Goal: Information Seeking & Learning: Compare options

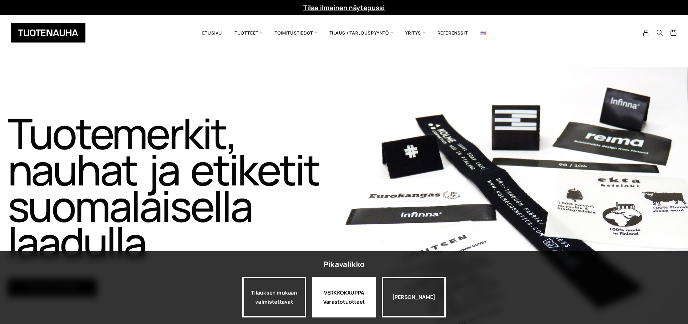
click at [330, 288] on div "VERKKOKAUPPA Varastotuotteet" at bounding box center [344, 297] width 64 height 41
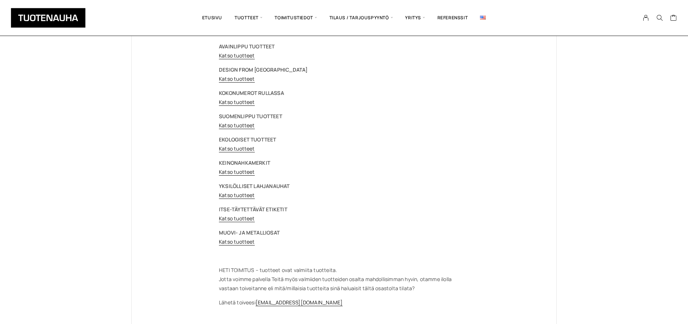
scroll to position [64, 0]
click at [244, 242] on link "Katso tuotteet" at bounding box center [237, 240] width 36 height 7
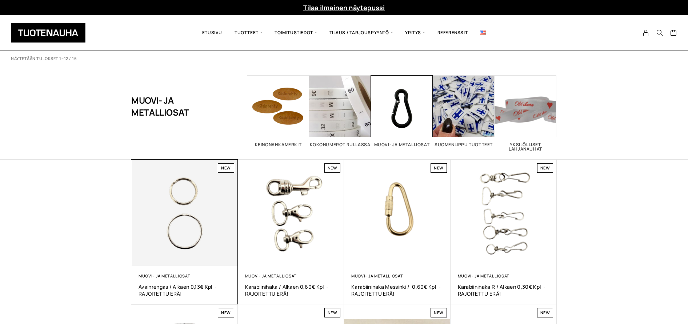
click at [158, 240] on img at bounding box center [184, 213] width 106 height 106
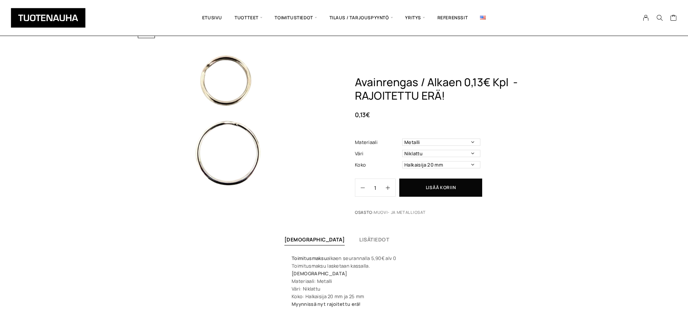
scroll to position [125, 0]
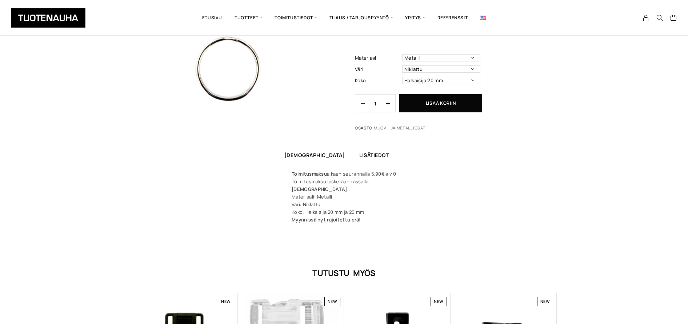
click at [359, 151] on div "Lisätiedot" at bounding box center [374, 156] width 30 height 10
click at [359, 154] on link "Lisätiedot" at bounding box center [374, 155] width 30 height 7
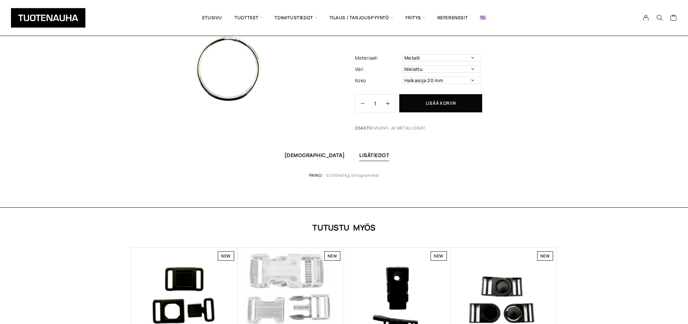
click at [315, 156] on link "[DEMOGRAPHIC_DATA]" at bounding box center [314, 155] width 61 height 7
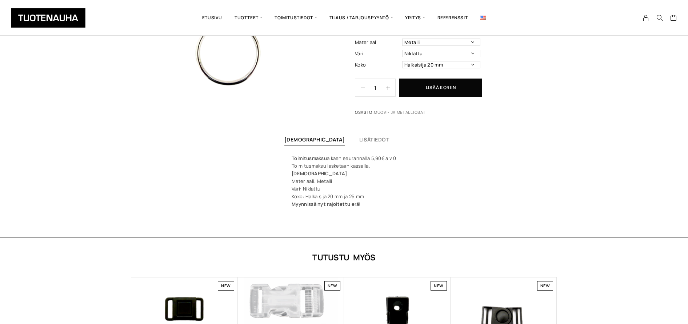
scroll to position [141, 0]
click at [359, 139] on link "Lisätiedot" at bounding box center [374, 139] width 30 height 7
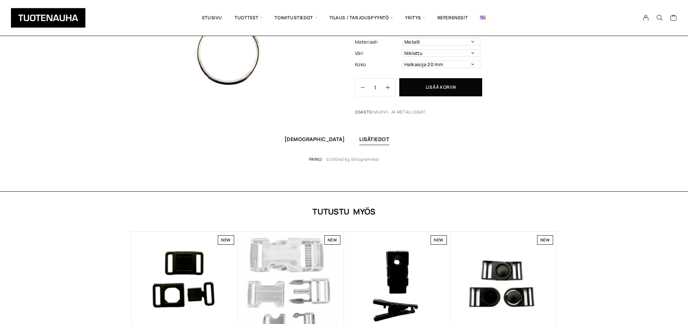
click at [317, 140] on link "Kuvaus" at bounding box center [314, 139] width 61 height 7
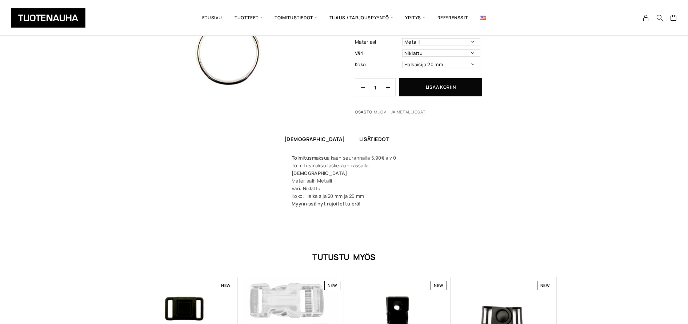
click at [359, 140] on link "Lisätiedot" at bounding box center [374, 139] width 30 height 7
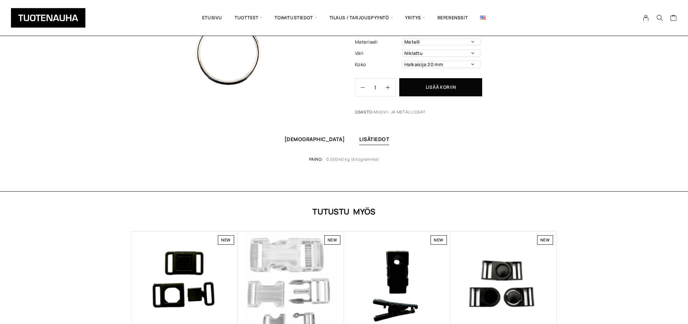
click at [319, 140] on link "[DEMOGRAPHIC_DATA]" at bounding box center [314, 139] width 61 height 7
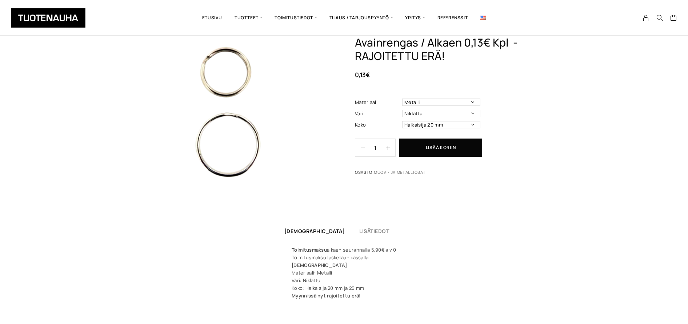
scroll to position [45, 0]
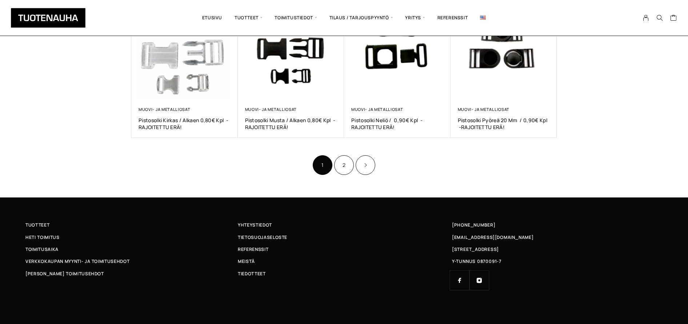
scroll to position [457, 0]
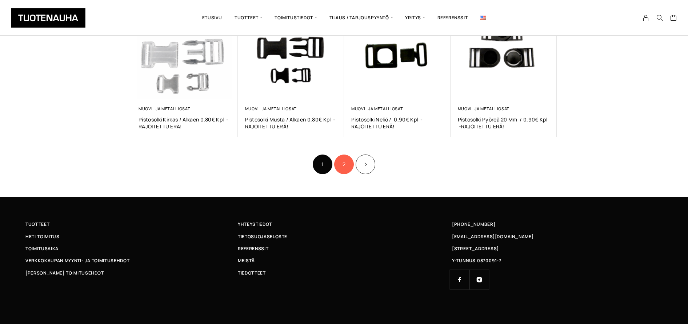
click at [346, 164] on link "2" at bounding box center [344, 164] width 20 height 20
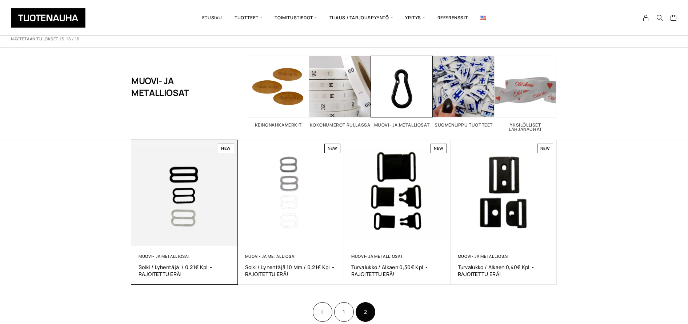
scroll to position [21, 0]
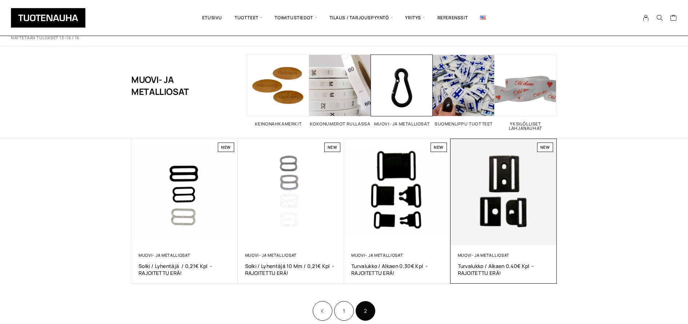
click at [493, 185] on img at bounding box center [503, 192] width 106 height 106
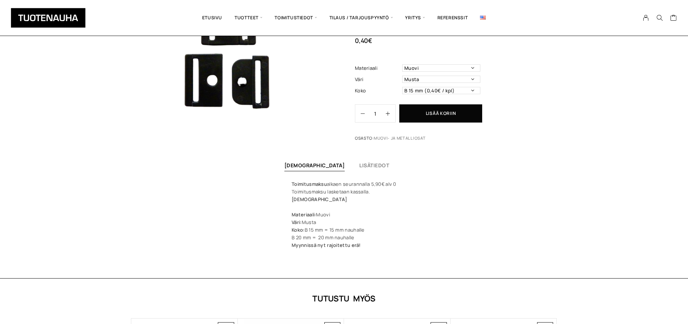
scroll to position [115, 0]
click at [302, 207] on div at bounding box center [344, 207] width 105 height 8
click at [359, 166] on link "Lisätiedot" at bounding box center [374, 164] width 30 height 7
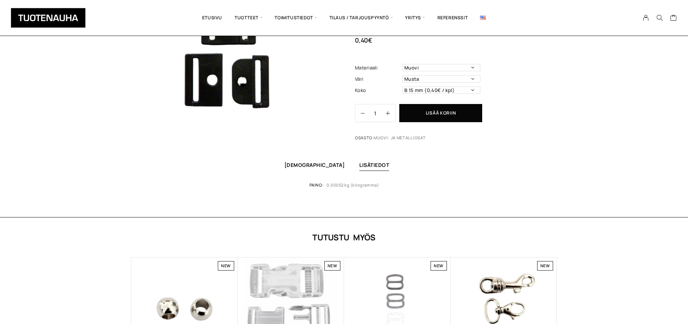
click at [307, 167] on link "Kuvaus" at bounding box center [314, 164] width 61 height 7
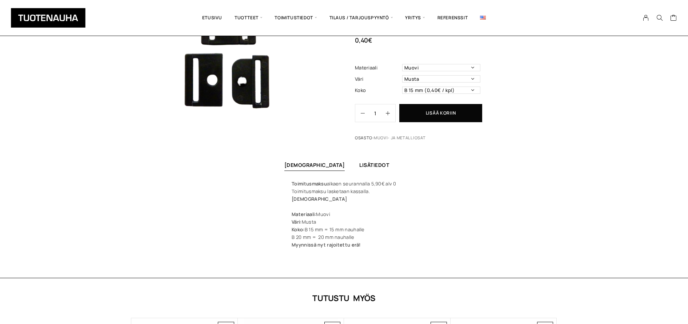
click at [359, 166] on link "Lisätiedot" at bounding box center [374, 164] width 30 height 7
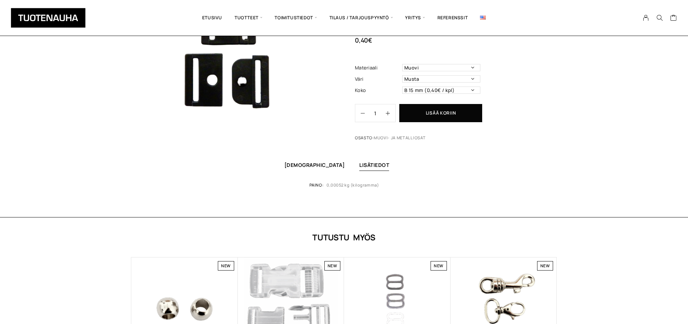
click at [309, 163] on link "Kuvaus" at bounding box center [314, 164] width 61 height 7
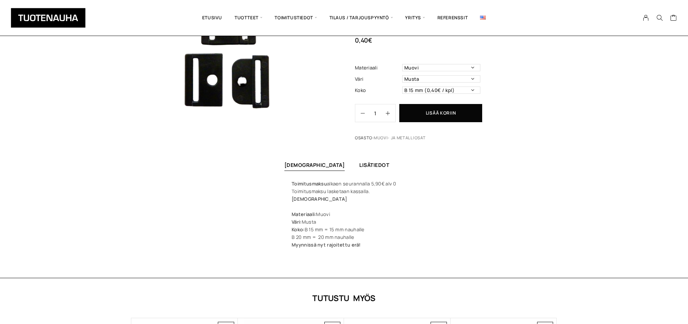
click at [359, 165] on link "Lisätiedot" at bounding box center [374, 164] width 30 height 7
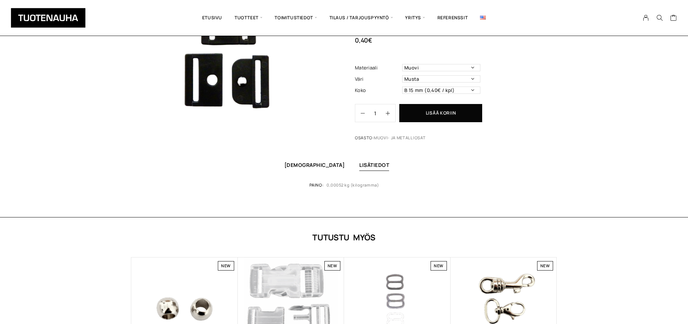
click at [316, 165] on link "Kuvaus" at bounding box center [314, 164] width 61 height 7
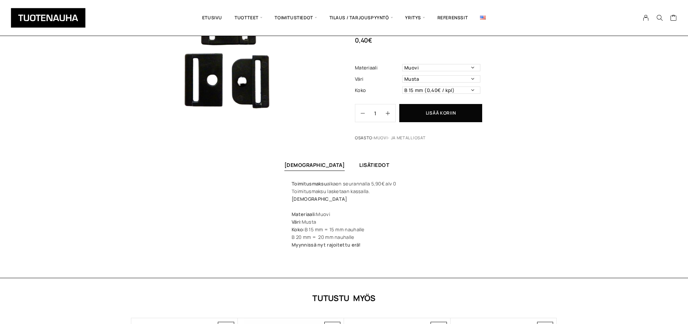
click at [359, 165] on link "Lisätiedot" at bounding box center [374, 164] width 30 height 7
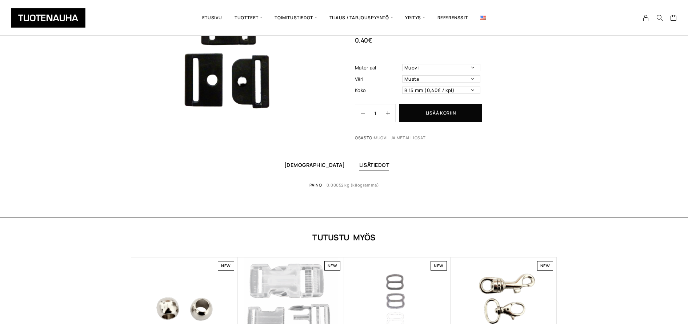
click at [321, 164] on link "[DEMOGRAPHIC_DATA]" at bounding box center [314, 164] width 61 height 7
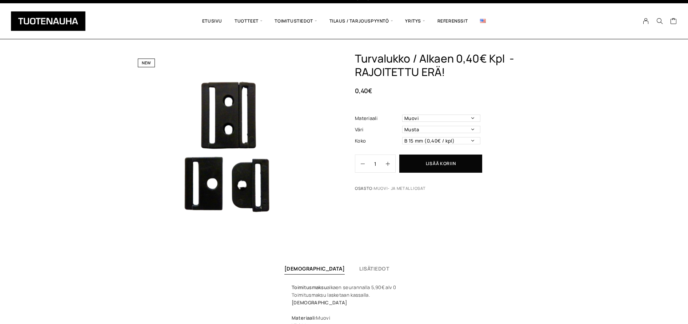
scroll to position [0, 0]
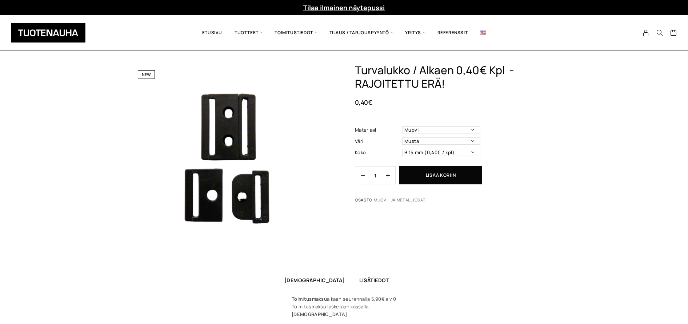
click at [359, 280] on link "Lisätiedot" at bounding box center [374, 280] width 30 height 7
click at [245, 263] on div "New Turvalukko / alkaen 0,40€ kpl -RAJOITETTU ERÄ! 0,40 € Materiaali Muovi Väri…" at bounding box center [344, 198] width 688 height 269
click at [313, 280] on link "[DEMOGRAPHIC_DATA]" at bounding box center [314, 280] width 61 height 7
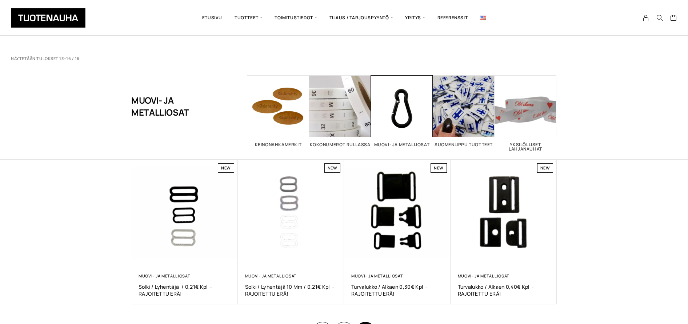
scroll to position [21, 0]
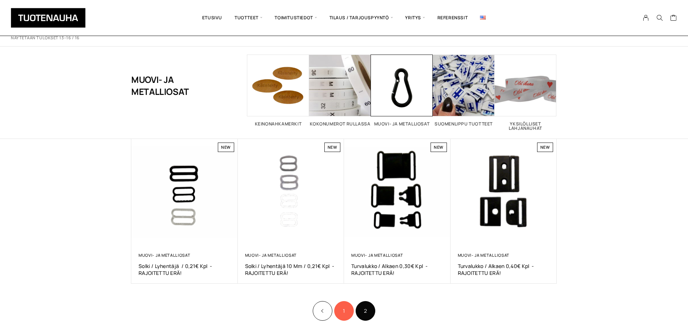
click at [341, 313] on link "1" at bounding box center [344, 311] width 20 height 20
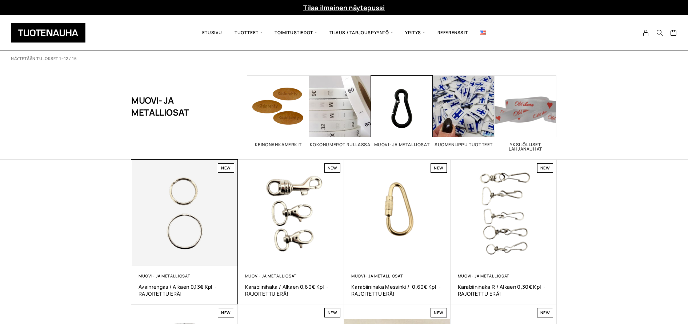
click at [181, 215] on img at bounding box center [184, 213] width 106 height 106
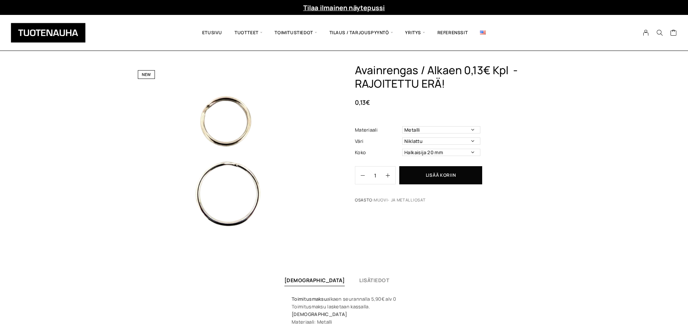
scroll to position [1, 0]
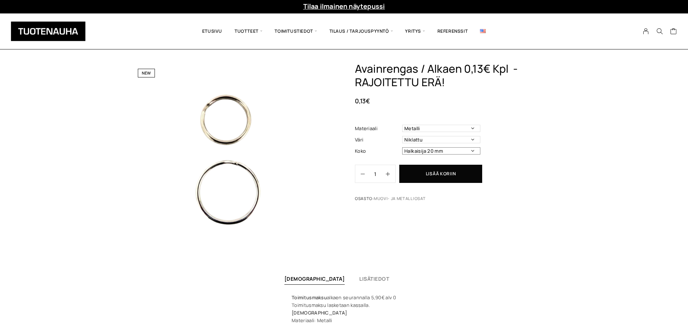
click at [475, 150] on select "Halkaisija 20 mm Halkaisija 25 mm (0,14e/kpl)" at bounding box center [441, 150] width 78 height 7
click at [402, 147] on select "Halkaisija 20 mm Halkaisija 25 mm (0,14e/kpl)" at bounding box center [441, 150] width 78 height 7
click at [475, 150] on select "Halkaisija 20 mm Halkaisija 25 mm (0,14e/kpl)" at bounding box center [441, 150] width 78 height 7
click at [402, 147] on select "Halkaisija 20 mm Halkaisija 25 mm (0,14e/kpl)" at bounding box center [441, 150] width 78 height 7
click at [474, 151] on select "Halkaisija 20 mm Halkaisija 25 mm (0,14e/kpl)" at bounding box center [441, 150] width 78 height 7
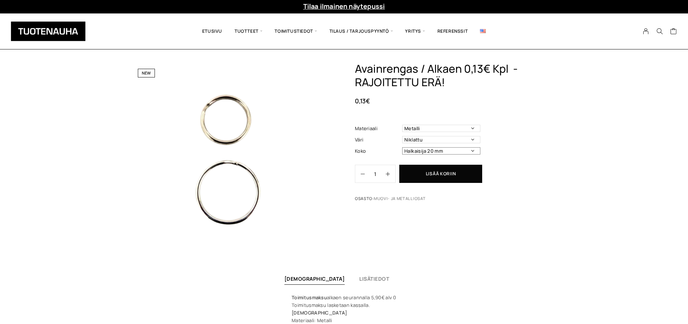
click at [402, 147] on select "Halkaisija 20 mm Halkaisija 25 mm (0,14e/kpl)" at bounding box center [441, 150] width 78 height 7
click at [470, 152] on select "Halkaisija 20 mm Halkaisija 25 mm (0,14e/kpl)" at bounding box center [441, 150] width 78 height 7
select select "Halkaisija 25 mm"
click at [402, 147] on select "Halkaisija 20 mm Halkaisija 25 mm (0,14e/kpl)" at bounding box center [441, 150] width 78 height 7
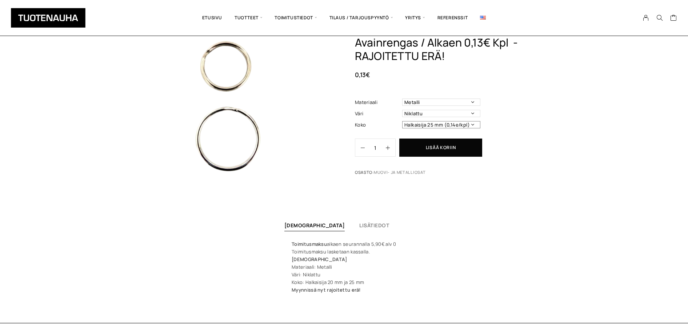
scroll to position [56, 0]
click at [359, 224] on link "Lisätiedot" at bounding box center [374, 223] width 30 height 7
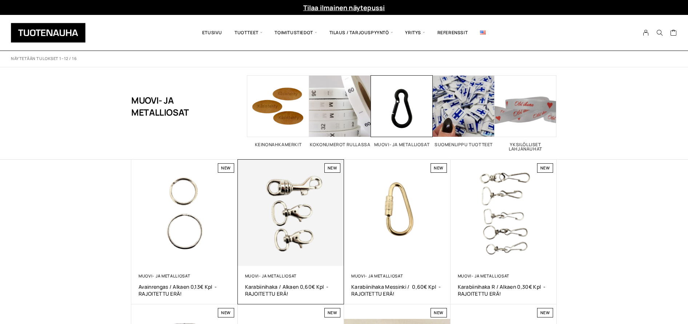
click at [276, 209] on img at bounding box center [291, 213] width 106 height 106
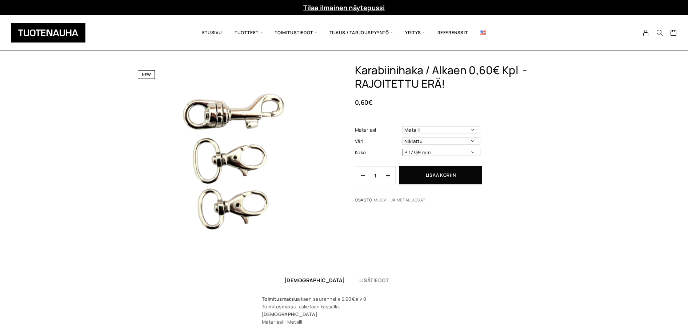
click at [475, 152] on select "P 17/39 mm P 20/40 mm (0,80€ / kpl) P 9/58 mm (1,00€ / kpl)" at bounding box center [441, 152] width 78 height 7
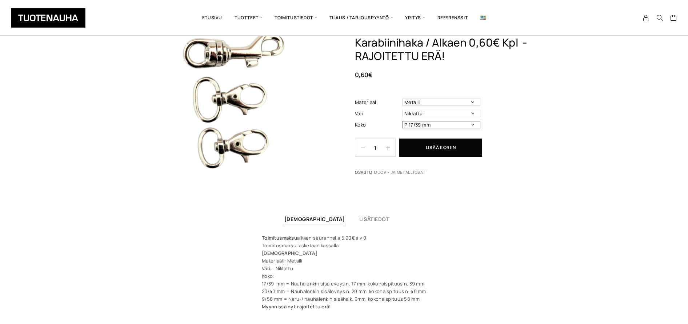
scroll to position [63, 0]
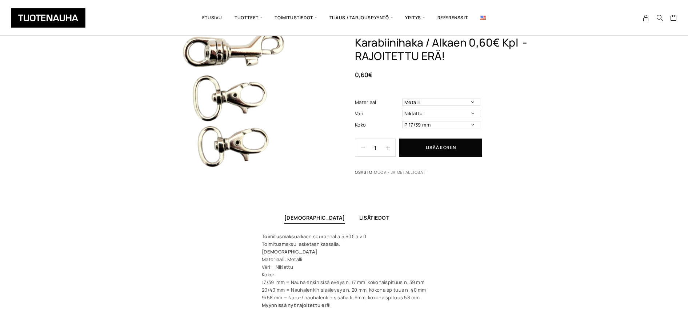
click at [359, 217] on link "Lisätiedot" at bounding box center [374, 217] width 30 height 7
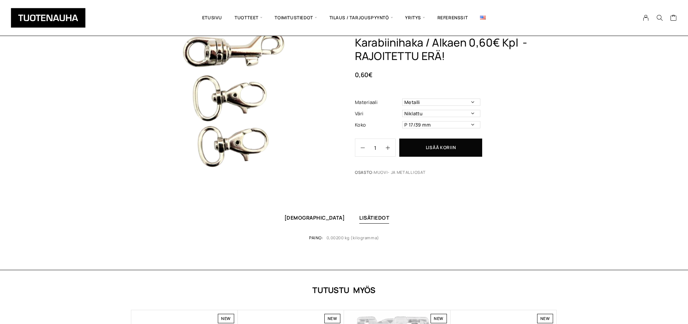
click at [314, 216] on link "Kuvaus" at bounding box center [314, 217] width 61 height 7
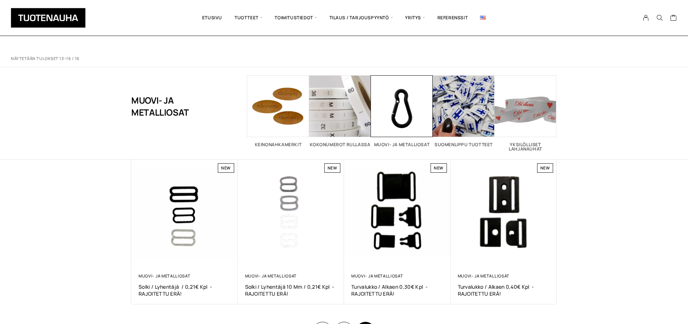
scroll to position [21, 0]
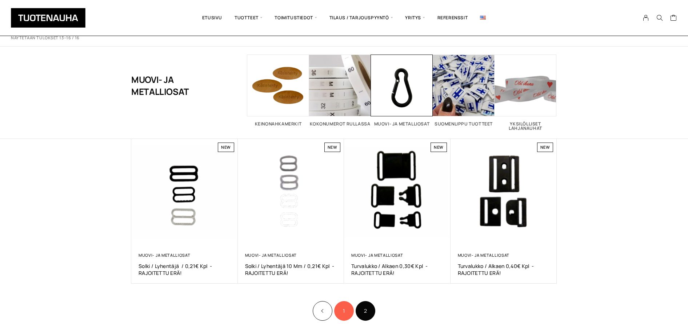
click at [341, 308] on link "1" at bounding box center [344, 311] width 20 height 20
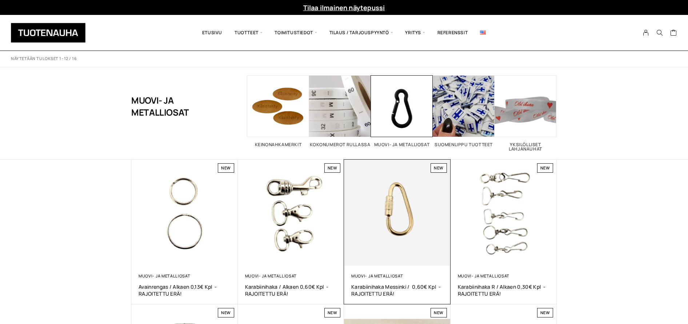
click at [389, 232] on img at bounding box center [397, 213] width 106 height 106
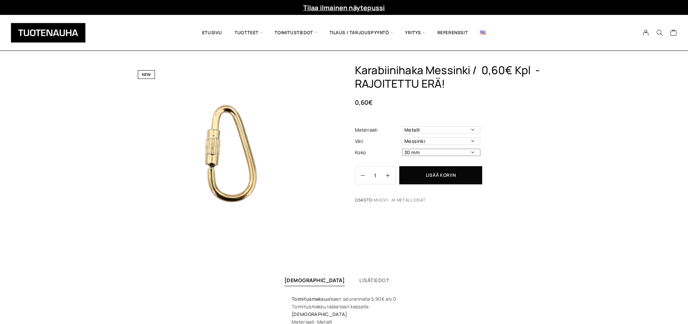
click at [473, 153] on select "30 mm" at bounding box center [441, 152] width 78 height 7
click at [402, 149] on select "30 mm" at bounding box center [441, 152] width 78 height 7
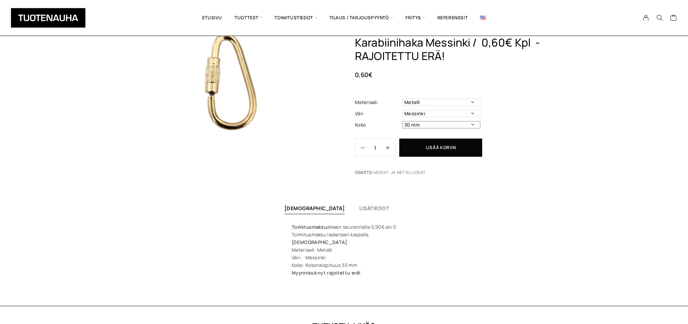
scroll to position [72, 0]
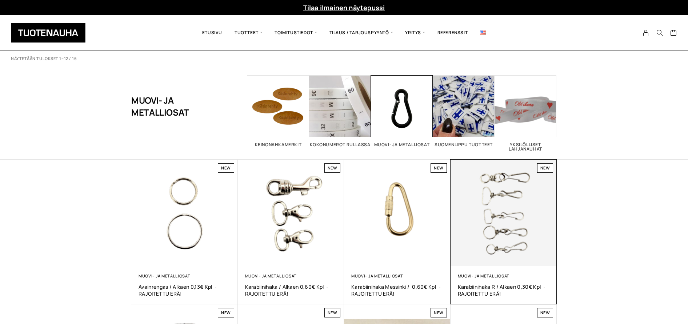
click at [497, 216] on img at bounding box center [503, 213] width 106 height 106
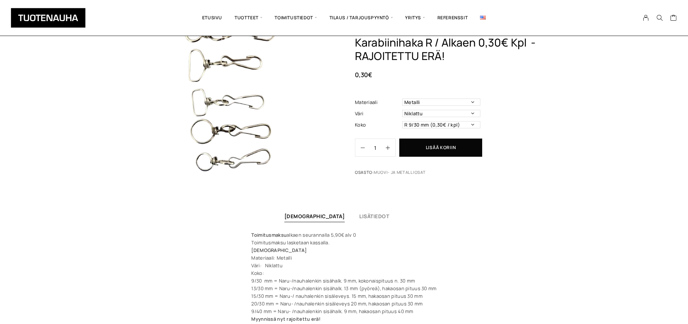
scroll to position [77, 0]
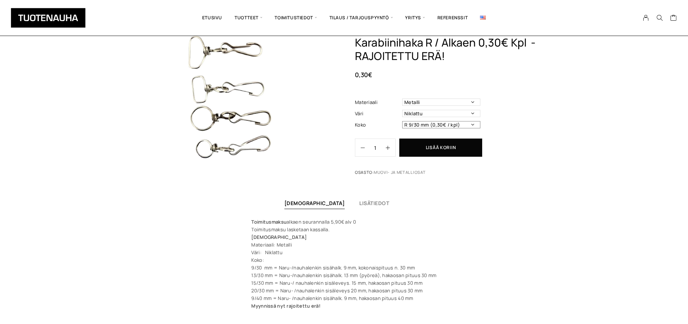
click at [473, 124] on select "R 9/30 mm (0,30€ / kpl) R 13/30 mm (0,30€ / kpl) R 15/30 mm (0,30€ / kpl) R 20/…" at bounding box center [441, 124] width 78 height 7
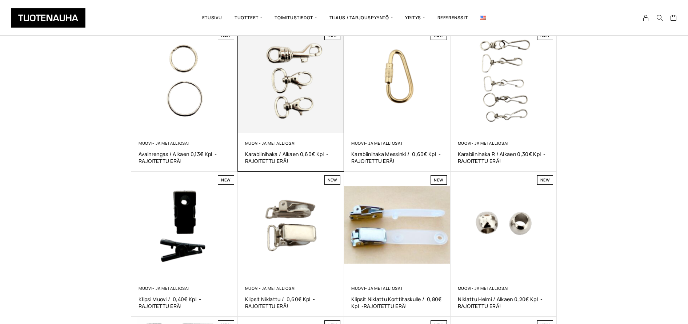
scroll to position [152, 0]
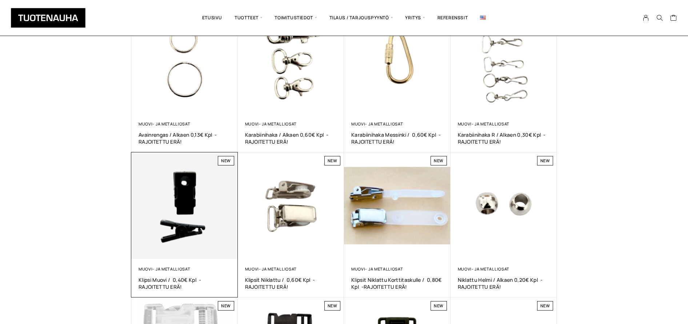
click at [206, 195] on img at bounding box center [184, 205] width 106 height 106
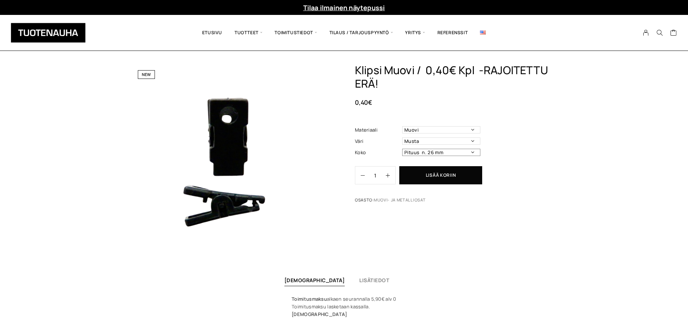
click at [473, 152] on select "Pituus n. 26 mm" at bounding box center [441, 152] width 78 height 7
click at [402, 149] on select "Pituus n. 26 mm" at bounding box center [441, 152] width 78 height 7
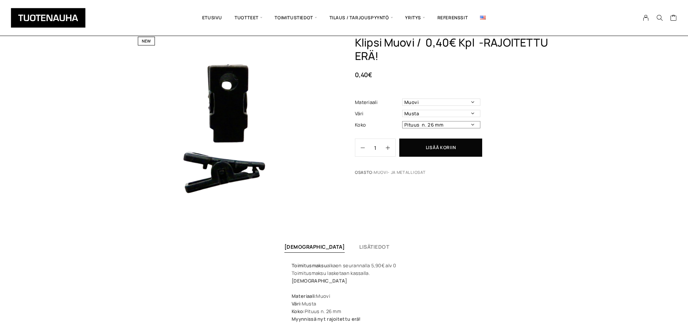
scroll to position [49, 0]
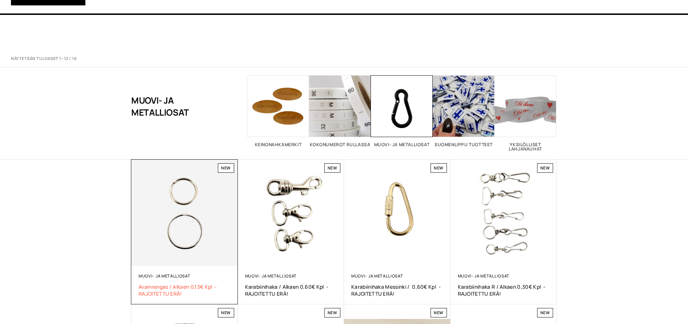
scroll to position [152, 0]
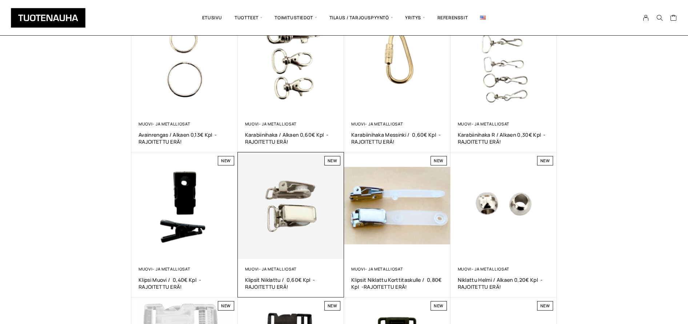
click at [269, 189] on img at bounding box center [291, 205] width 106 height 106
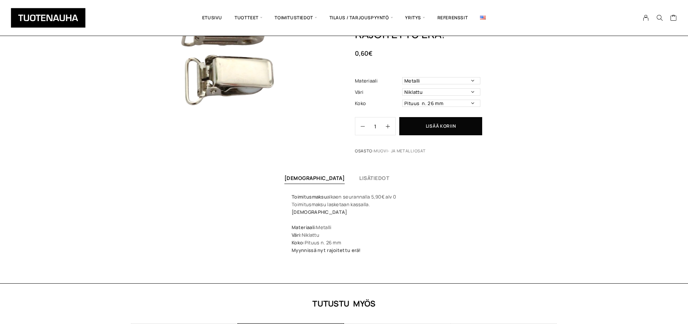
scroll to position [89, 0]
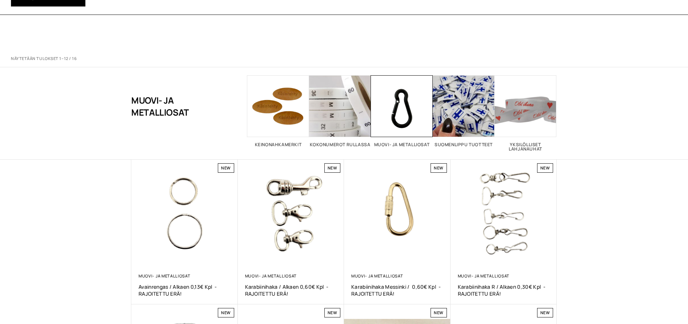
scroll to position [152, 0]
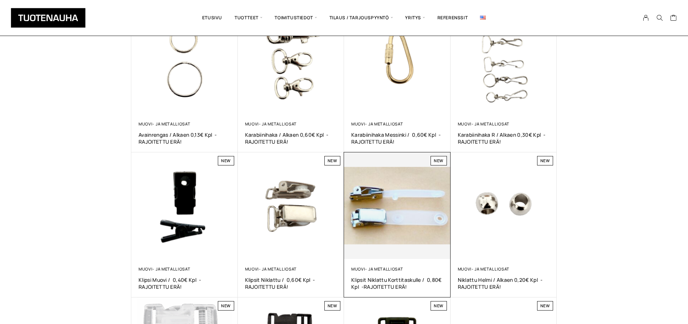
click at [397, 196] on img at bounding box center [397, 205] width 106 height 106
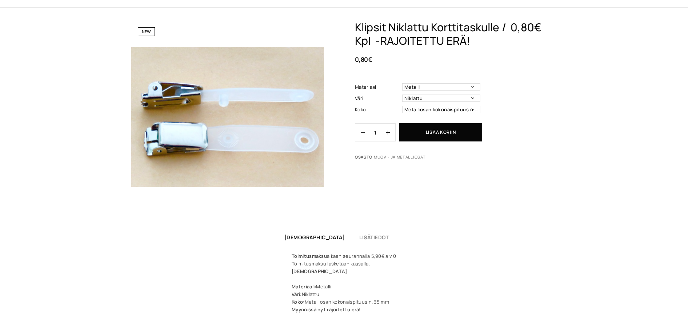
scroll to position [48, 0]
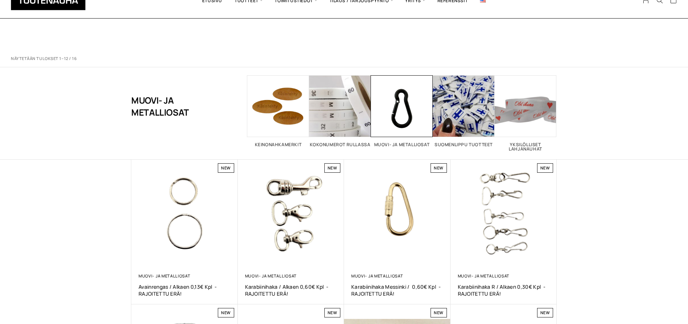
scroll to position [152, 0]
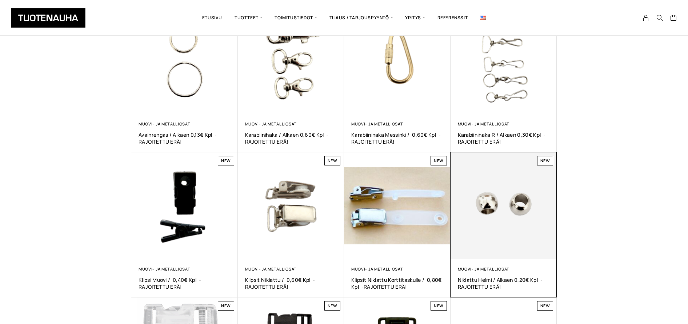
click at [518, 235] on img at bounding box center [503, 205] width 106 height 106
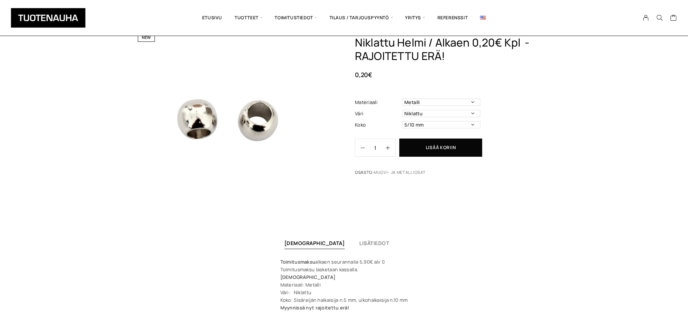
scroll to position [40, 0]
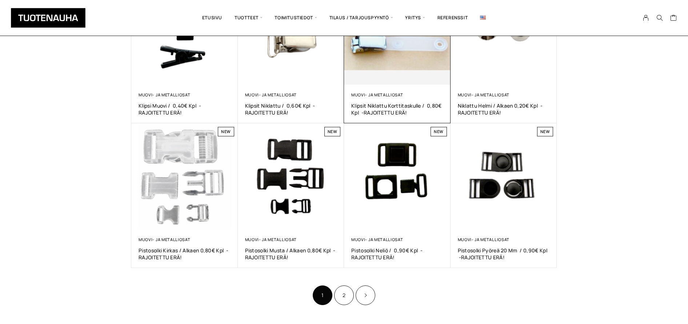
scroll to position [367, 0]
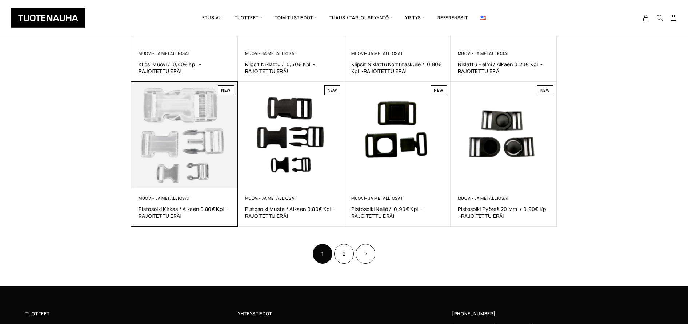
click at [193, 125] on img at bounding box center [184, 135] width 106 height 106
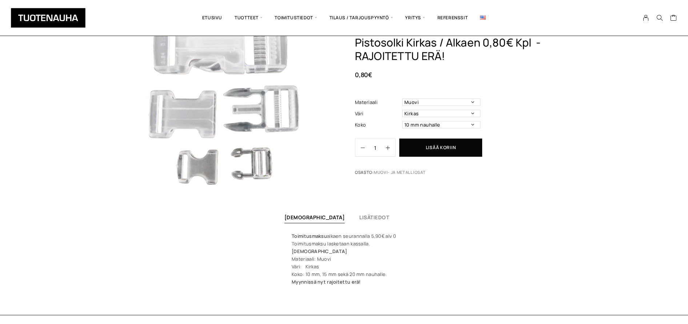
scroll to position [64, 0]
click at [473, 126] on select "10 mm nauhalle 15 mm nauhalle (0,90e/kpl) 20 mm nauhalle (0,90e/kpl)" at bounding box center [441, 124] width 78 height 7
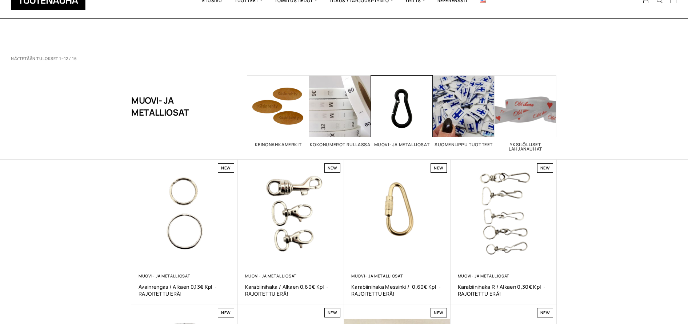
scroll to position [367, 0]
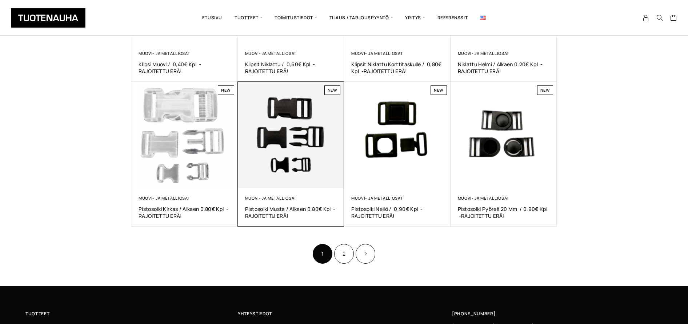
click at [294, 161] on img at bounding box center [291, 135] width 106 height 106
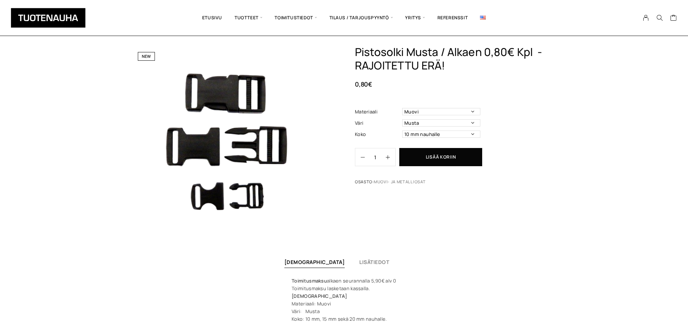
scroll to position [40, 0]
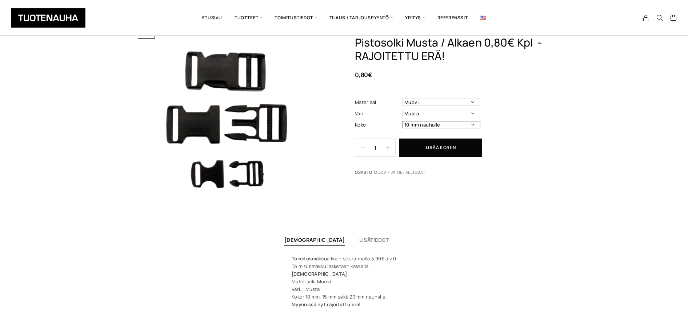
click at [473, 124] on select "10 mm nauhalle 15 mm nauhalle (0,90e/kpl) 20 mm nauhalle (0,90e/kpl)" at bounding box center [441, 124] width 78 height 7
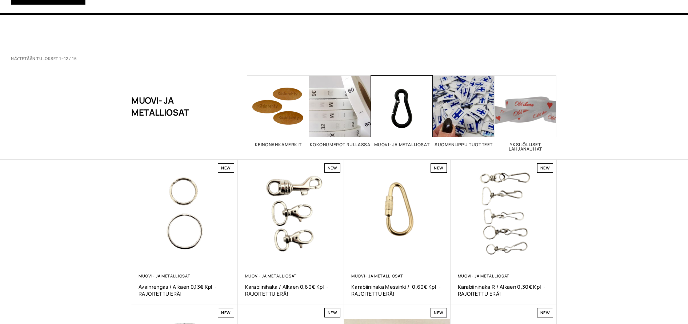
scroll to position [367, 0]
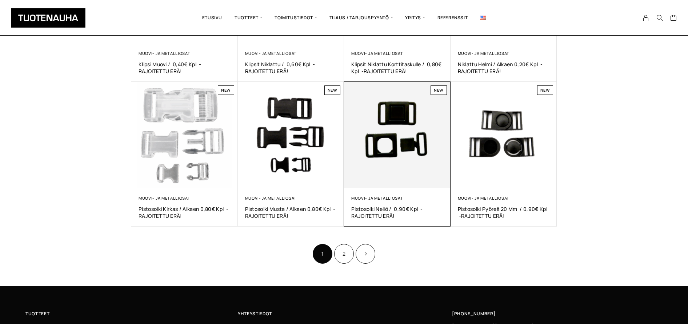
click at [376, 165] on img at bounding box center [397, 135] width 106 height 106
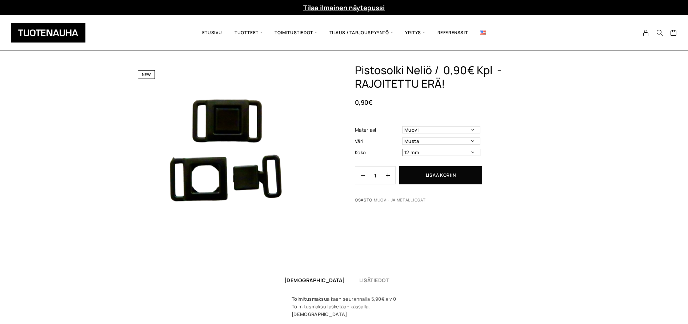
click at [472, 153] on select "12 mm" at bounding box center [441, 152] width 78 height 7
click at [402, 149] on select "12 mm" at bounding box center [441, 152] width 78 height 7
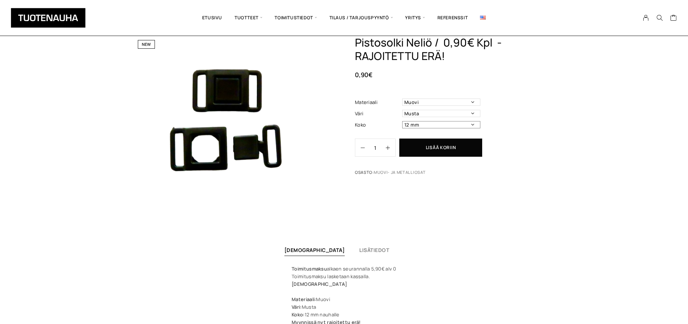
scroll to position [40, 0]
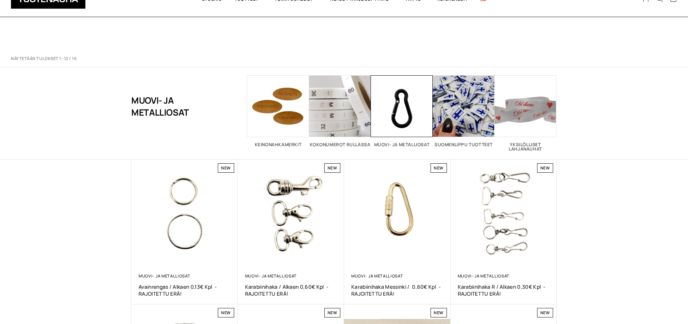
scroll to position [367, 0]
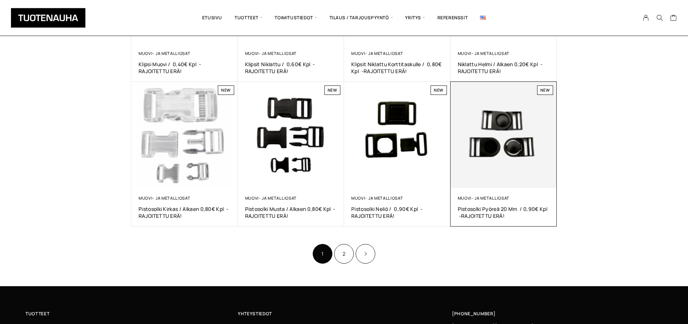
click at [475, 128] on img at bounding box center [503, 135] width 106 height 106
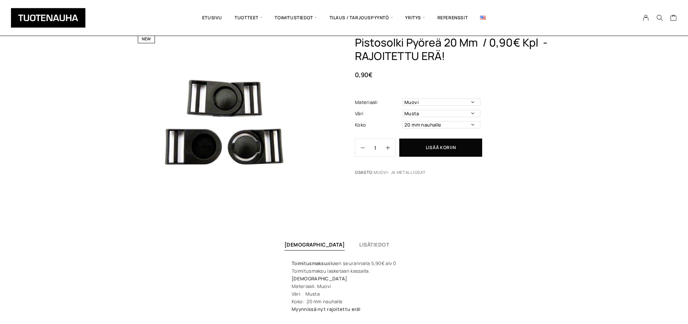
scroll to position [44, 0]
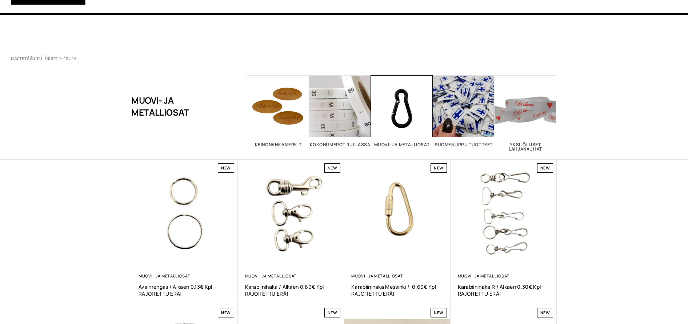
scroll to position [367, 0]
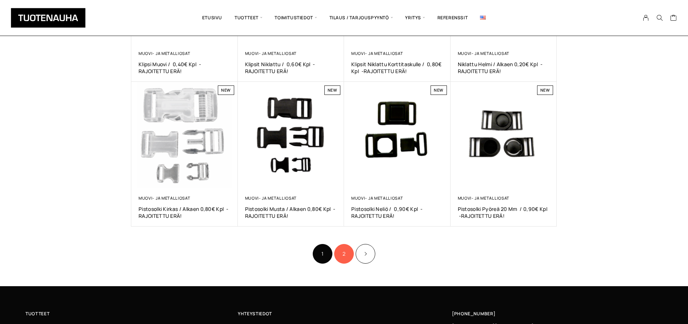
click at [347, 250] on link "2" at bounding box center [344, 254] width 20 height 20
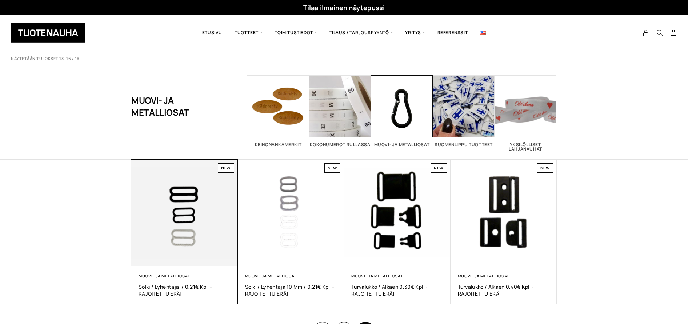
click at [189, 258] on img at bounding box center [184, 213] width 106 height 106
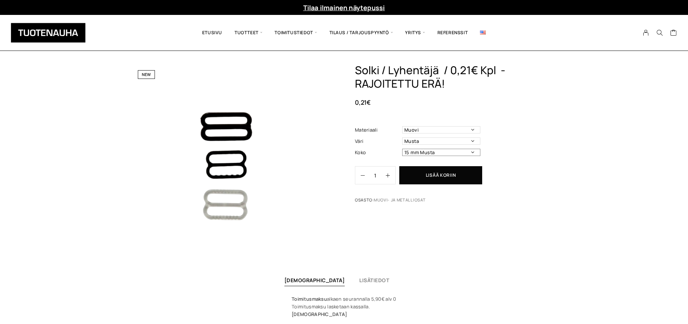
click at [471, 151] on select "15 mm Musta 15 mm Kirkas 18 mm Musta" at bounding box center [441, 152] width 78 height 7
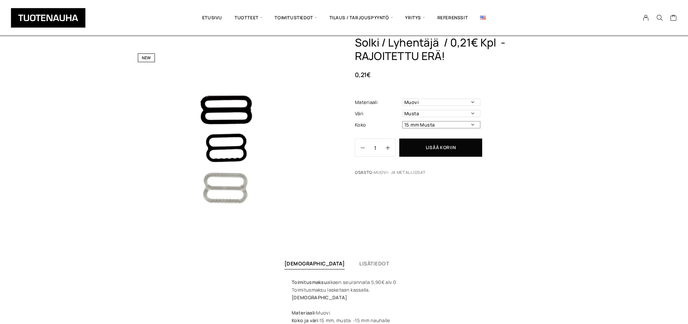
scroll to position [61, 0]
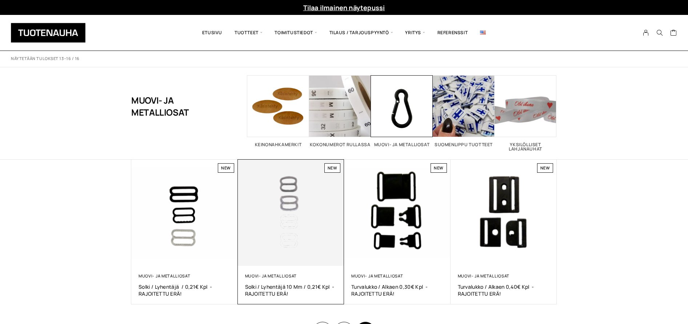
click at [265, 186] on img at bounding box center [291, 213] width 106 height 106
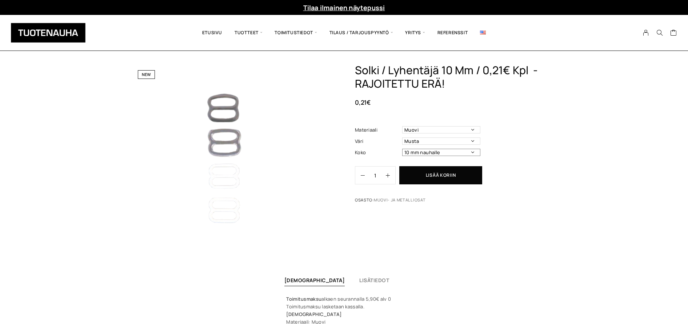
click at [473, 149] on select "10 mm nauhalle" at bounding box center [441, 152] width 78 height 7
click at [402, 149] on select "10 mm nauhalle" at bounding box center [441, 152] width 78 height 7
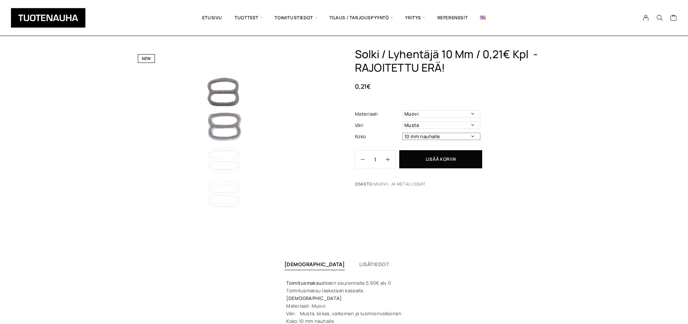
scroll to position [17, 0]
click at [475, 124] on select "Musta Kirkas Valkoinen Luonnonvalkoinen" at bounding box center [441, 123] width 78 height 7
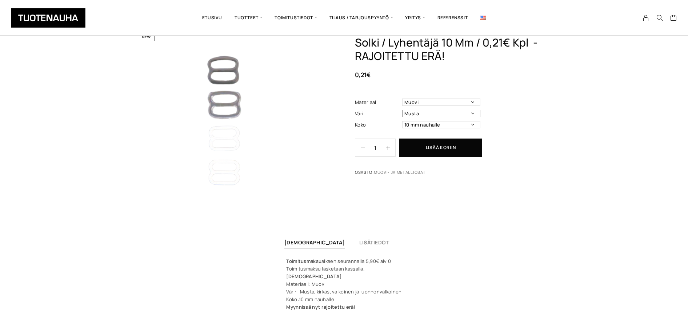
scroll to position [38, 0]
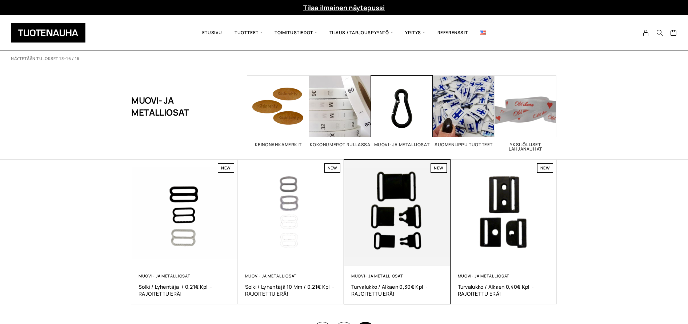
click at [374, 207] on img at bounding box center [397, 213] width 106 height 106
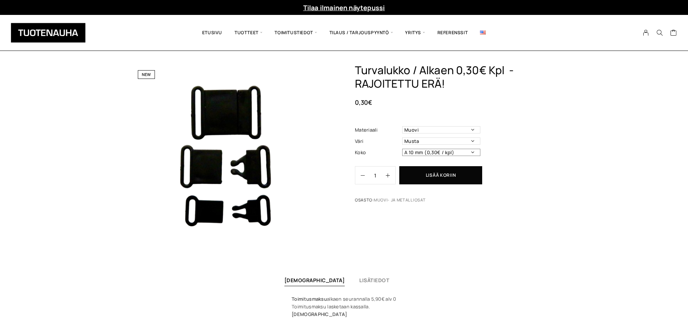
click at [473, 152] on select "A 10 mm (0,30€ / kpl) A 15 mm (0,32€ / kpl) A 20 mm (0,36€ / kpl)" at bounding box center [441, 152] width 78 height 7
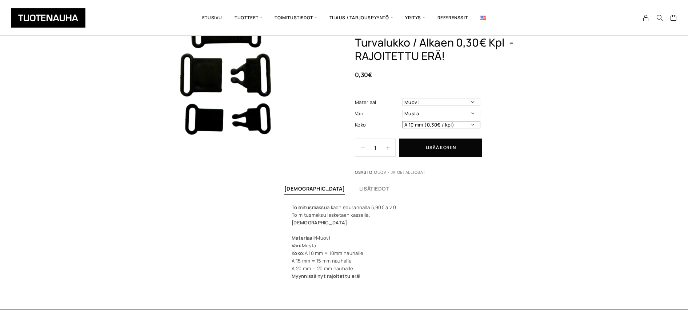
scroll to position [116, 0]
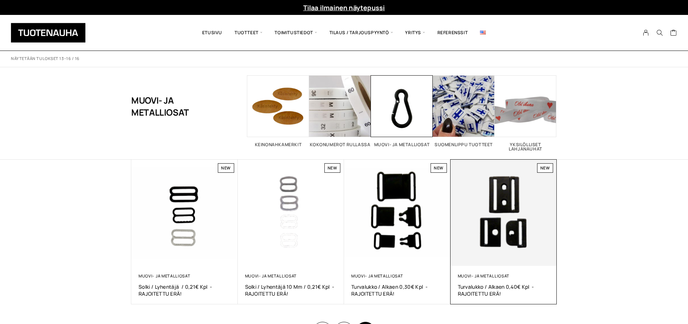
click at [493, 194] on img at bounding box center [503, 213] width 106 height 106
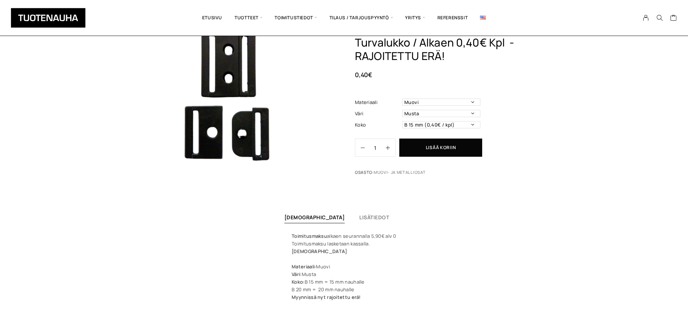
scroll to position [59, 0]
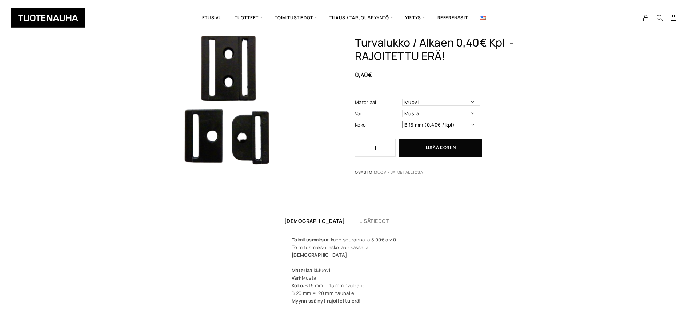
click at [471, 124] on select "B 15 mm (0,40€ / kpl) B 20 mm (0,44€ / kpl)" at bounding box center [441, 124] width 78 height 7
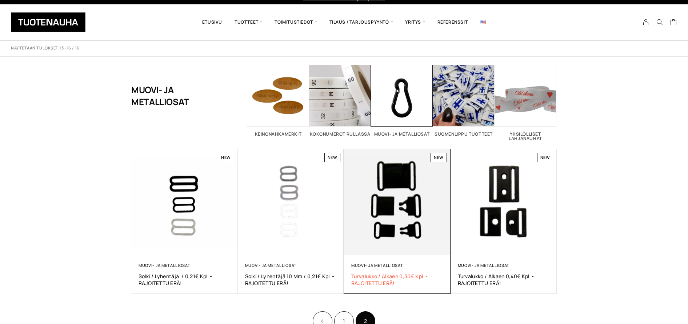
scroll to position [16, 0]
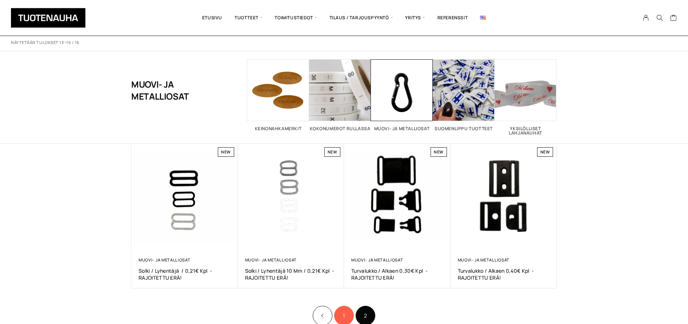
click at [342, 313] on link "1" at bounding box center [344, 316] width 20 height 20
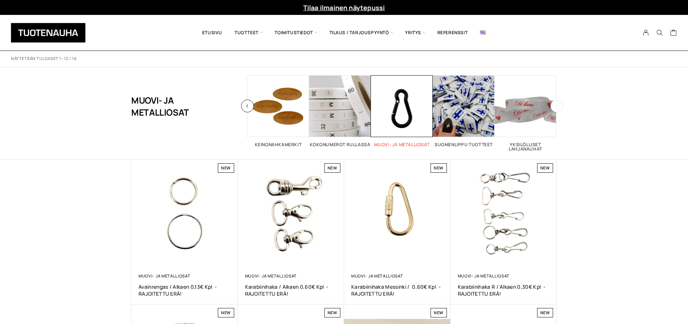
click at [394, 108] on span "Visit product category Muovi- ja metalliosat" at bounding box center [402, 106] width 62 height 62
click at [403, 106] on span "Visit product category Muovi- ja metalliosat" at bounding box center [402, 106] width 62 height 62
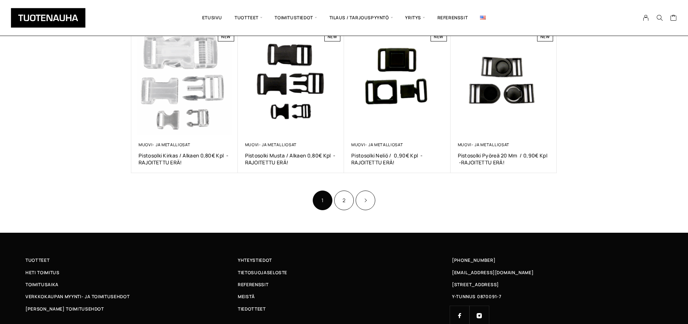
scroll to position [457, 0]
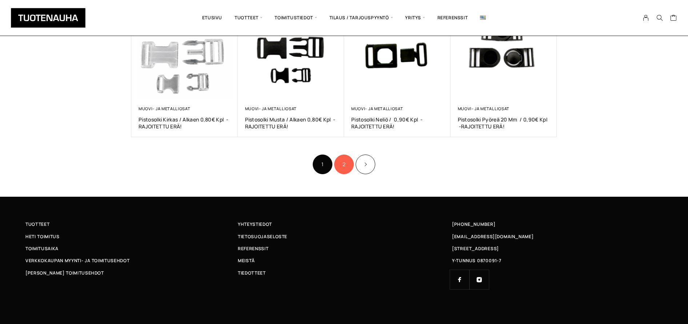
click at [340, 166] on link "2" at bounding box center [344, 164] width 20 height 20
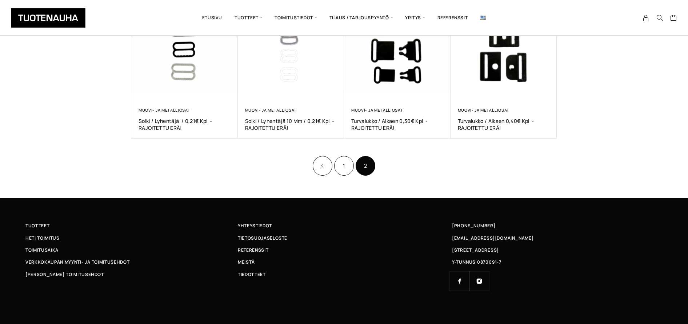
scroll to position [167, 0]
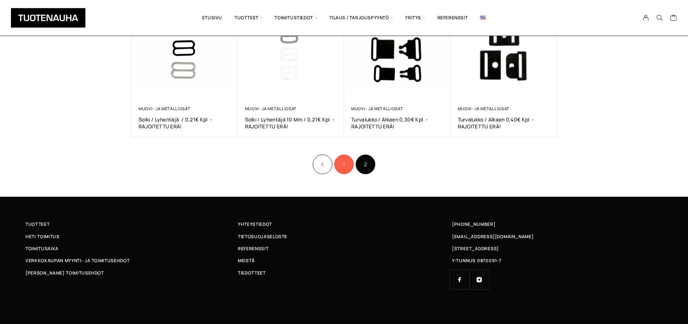
click at [347, 167] on link "1" at bounding box center [344, 164] width 20 height 20
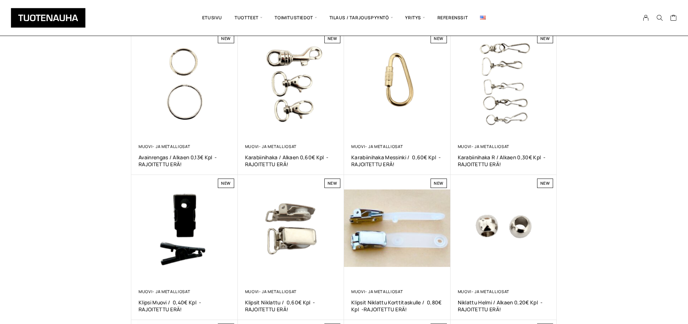
scroll to position [376, 0]
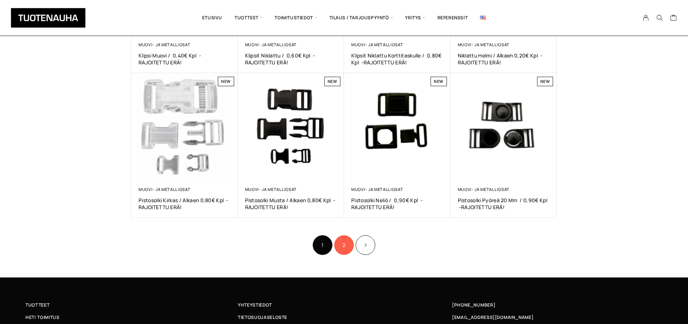
click at [342, 245] on link "2" at bounding box center [344, 245] width 20 height 20
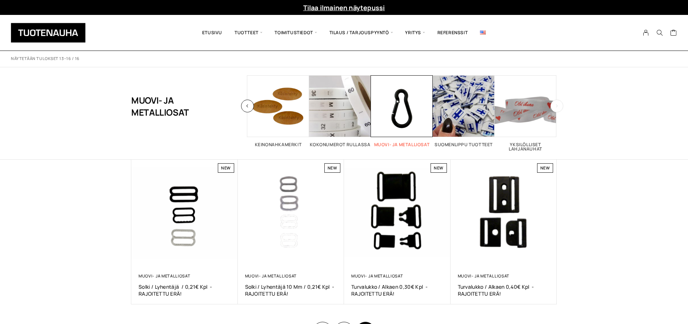
click at [407, 113] on span "Visit product category Muovi- ja metalliosat" at bounding box center [402, 106] width 62 height 62
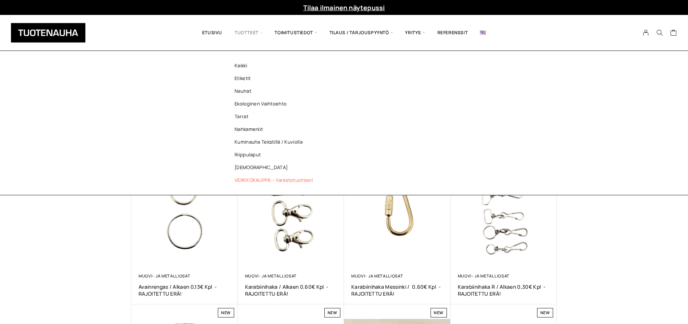
click at [253, 181] on link "VERKKOKAUPPA – Varastotuotteet" at bounding box center [275, 180] width 105 height 13
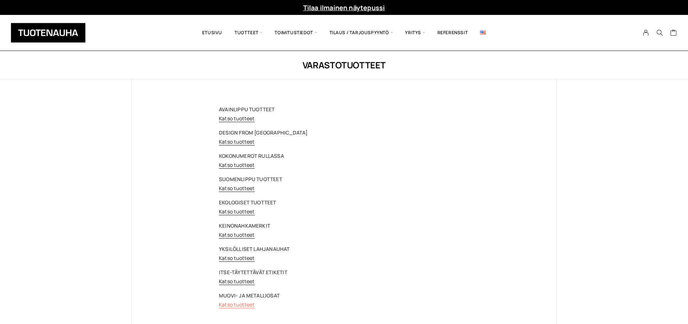
click at [246, 304] on link "Katso tuotteet" at bounding box center [237, 304] width 36 height 7
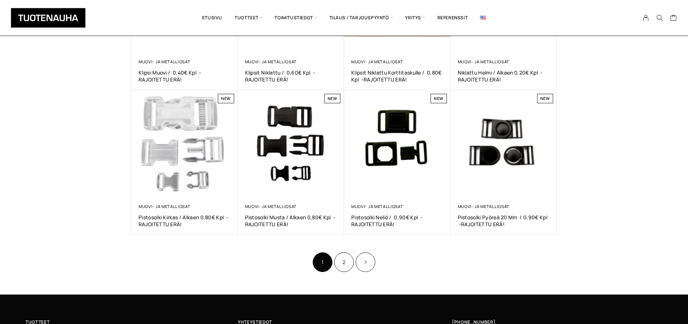
scroll to position [400, 0]
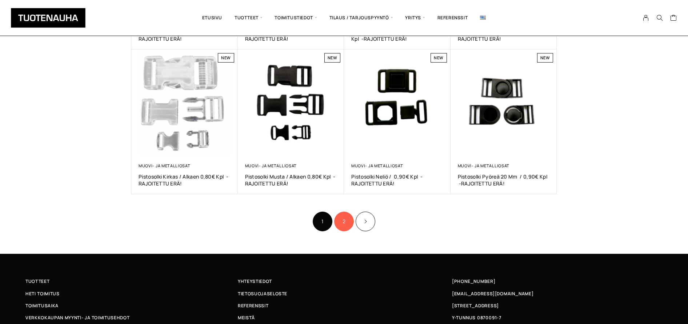
click at [343, 222] on link "2" at bounding box center [344, 222] width 20 height 20
